Goal: Transaction & Acquisition: Purchase product/service

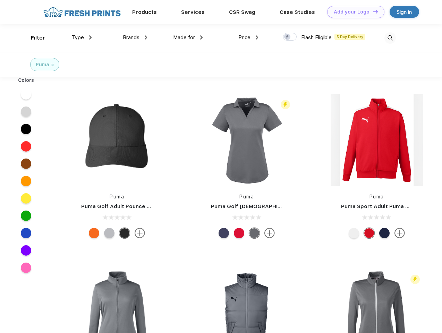
click at [353, 12] on link "Add your Logo Design Tool" at bounding box center [355, 12] width 57 height 12
click at [0, 0] on div "Design Tool" at bounding box center [0, 0] width 0 height 0
click at [372, 11] on link "Add your Logo Design Tool" at bounding box center [355, 12] width 57 height 12
click at [33, 38] on div "Filter" at bounding box center [38, 38] width 14 height 8
click at [82, 37] on span "Type" at bounding box center [78, 37] width 12 height 6
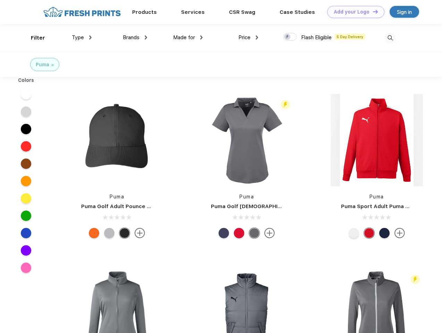
click at [135, 37] on span "Brands" at bounding box center [131, 37] width 17 height 6
click at [188, 37] on span "Made for" at bounding box center [184, 37] width 22 height 6
click at [248, 37] on span "Price" at bounding box center [244, 37] width 12 height 6
click at [290, 37] on div at bounding box center [290, 37] width 14 height 8
click at [288, 37] on input "checkbox" at bounding box center [285, 35] width 5 height 5
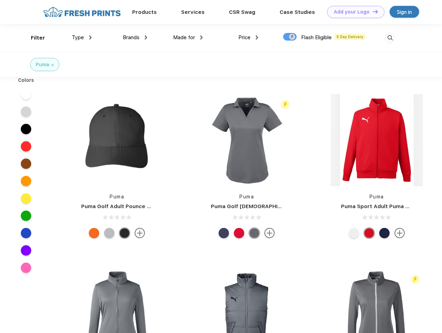
click at [390, 38] on img at bounding box center [389, 37] width 11 height 11
